Goal: Task Accomplishment & Management: Manage account settings

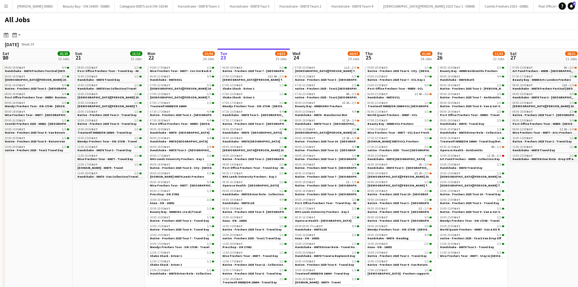
scroll to position [0, 145]
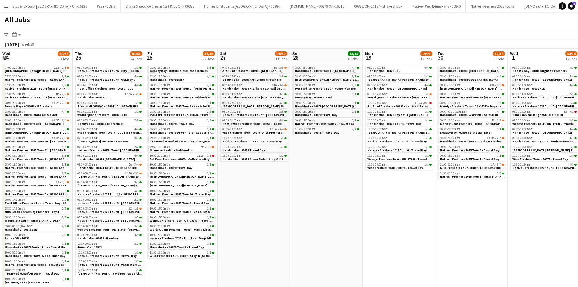
click at [194, 162] on app-calendar-viewport "Mon 22 55/56 24 Jobs Tue 23 54/55 25 Jobs Wed 24 60/67 29 Jobs Thu 25 61/66 24 …" at bounding box center [289, 185] width 578 height 272
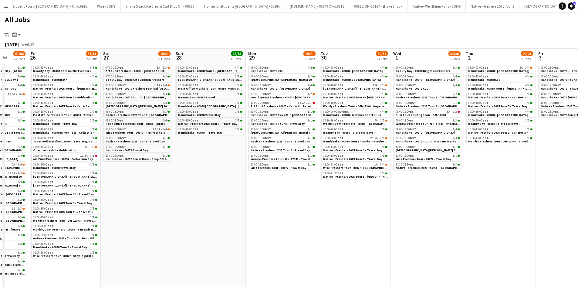
scroll to position [0, 133]
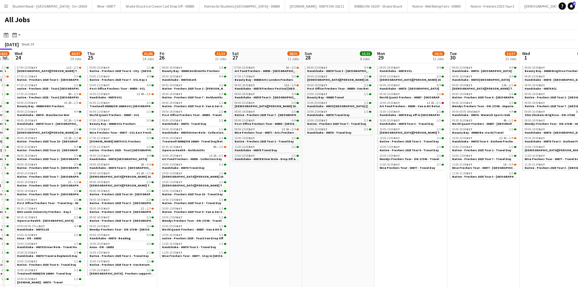
drag, startPoint x: 331, startPoint y: 157, endPoint x: 506, endPoint y: 152, distance: 175.4
click at [506, 152] on app-calendar-viewport "Mon 22 55/56 24 Jobs Tue 23 54/55 25 Jobs Wed 24 60/67 29 Jobs Thu 25 61/66 24 …" at bounding box center [289, 185] width 578 height 272
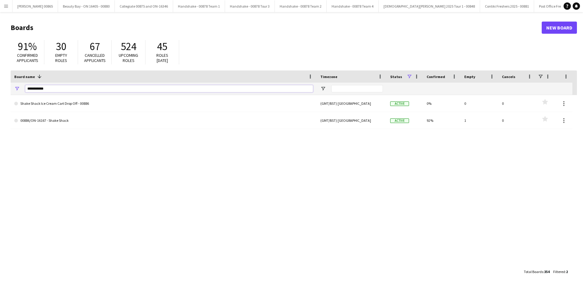
click at [52, 86] on input "**********" at bounding box center [169, 88] width 288 height 7
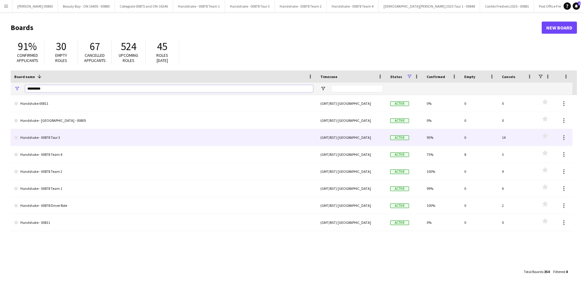
type input "*********"
click at [57, 137] on link "Handshake - 00878 Tour 3" at bounding box center [163, 137] width 299 height 17
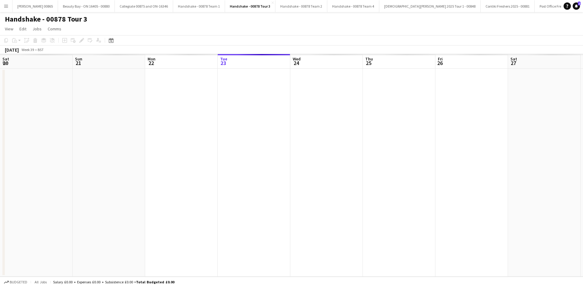
scroll to position [0, 145]
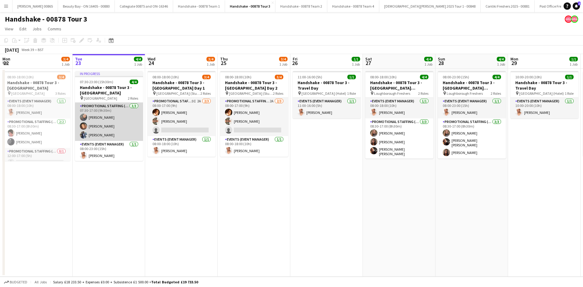
click at [92, 126] on app-card-role "Promotional Staffing (Brand Ambassadors) 3/3 07:30-17:00 (9h30m) Li-Quan Hoang …" at bounding box center [109, 122] width 68 height 38
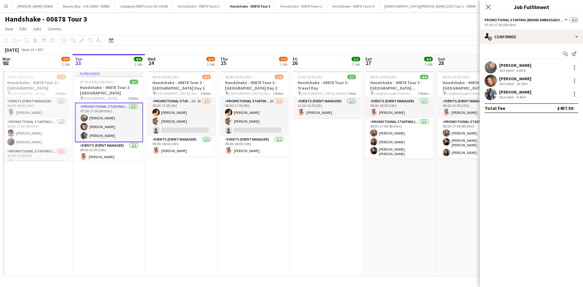
click at [512, 73] on div "Li-Quan Hoang Not rated 4.6km" at bounding box center [530, 67] width 103 height 12
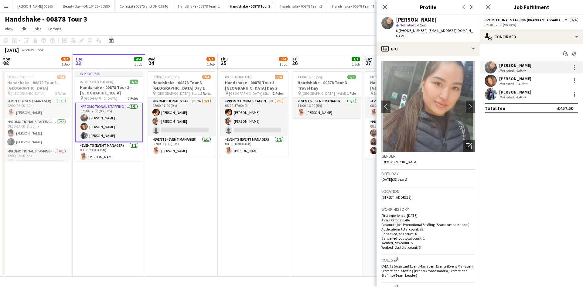
click at [505, 63] on div "Li-Quan Hoang" at bounding box center [515, 64] width 32 height 5
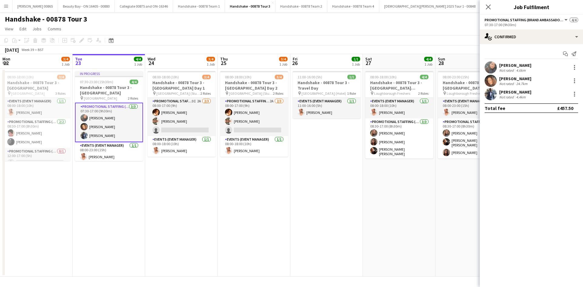
click at [510, 80] on div "Kimberley Osman" at bounding box center [515, 78] width 32 height 5
